Goal: Task Accomplishment & Management: Use online tool/utility

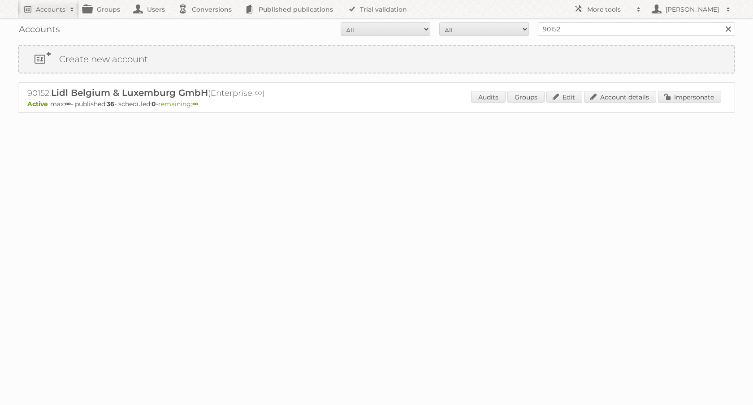
click at [730, 28] on link at bounding box center [728, 28] width 13 height 13
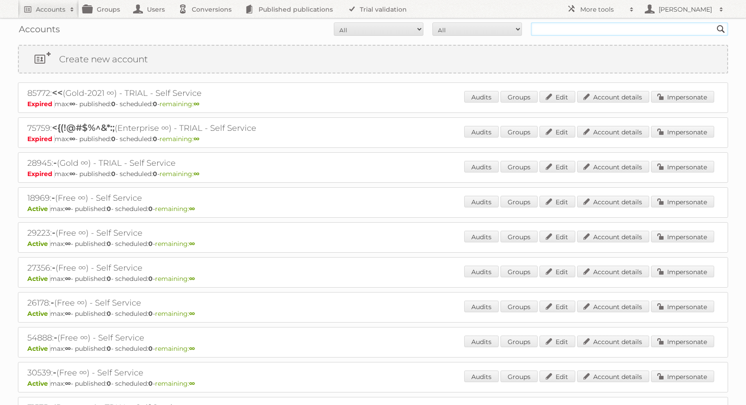
click at [602, 28] on input "text" at bounding box center [629, 28] width 197 height 13
type input "83701"
click at [715, 22] on input "Search" at bounding box center [721, 28] width 13 height 13
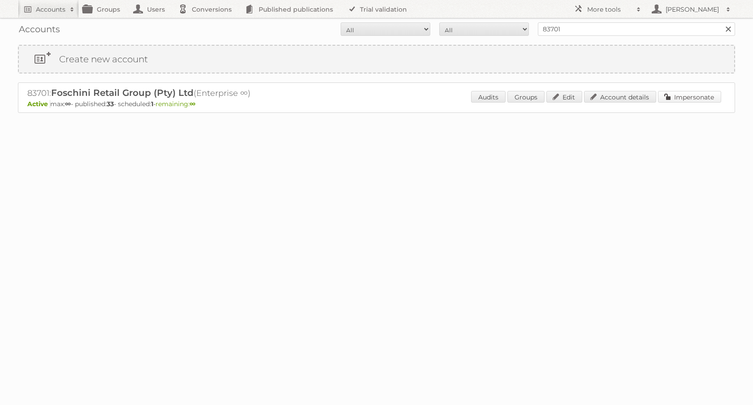
click at [698, 99] on link "Impersonate" at bounding box center [689, 97] width 63 height 12
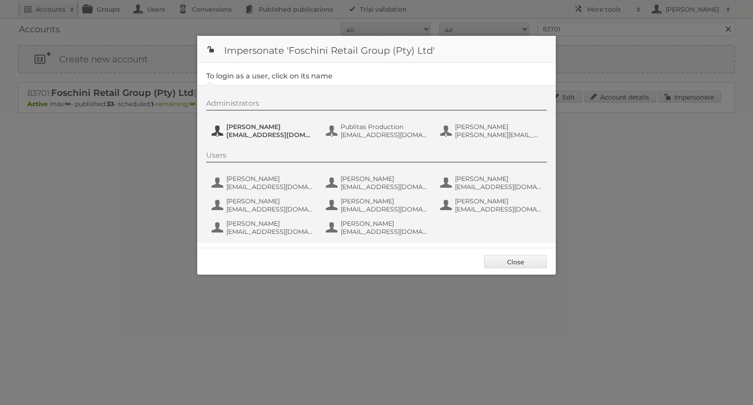
click at [237, 136] on span "jeanned@tfg.co.za" at bounding box center [269, 135] width 87 height 8
